Goal: Task Accomplishment & Management: Manage account settings

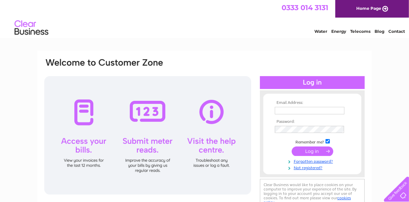
type input "awgelectrical@btconnect.com"
click at [304, 152] on input "submit" at bounding box center [313, 151] width 42 height 9
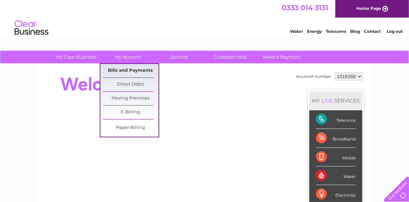
click at [128, 68] on link "Bills and Payments" at bounding box center [131, 71] width 56 height 14
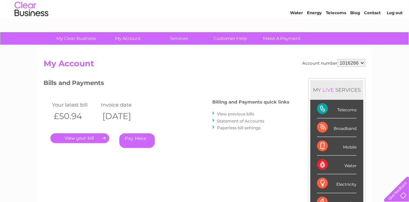
scroll to position [27, 0]
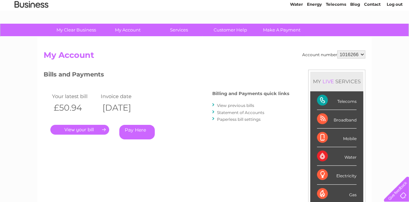
click at [86, 127] on link "." at bounding box center [79, 130] width 59 height 10
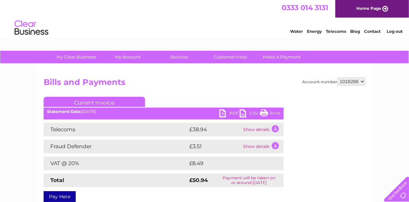
scroll to position [27, 0]
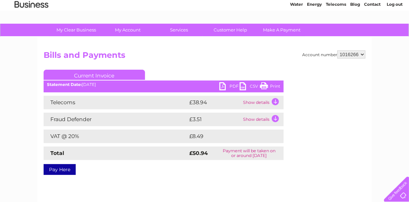
click at [263, 103] on td "Show details" at bounding box center [263, 103] width 42 height 14
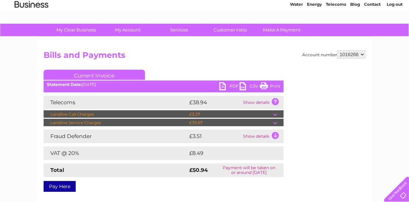
click at [231, 85] on link "PDF" at bounding box center [230, 87] width 20 height 10
click at [393, 3] on link "Log out" at bounding box center [395, 4] width 16 height 5
